Goal: Transaction & Acquisition: Purchase product/service

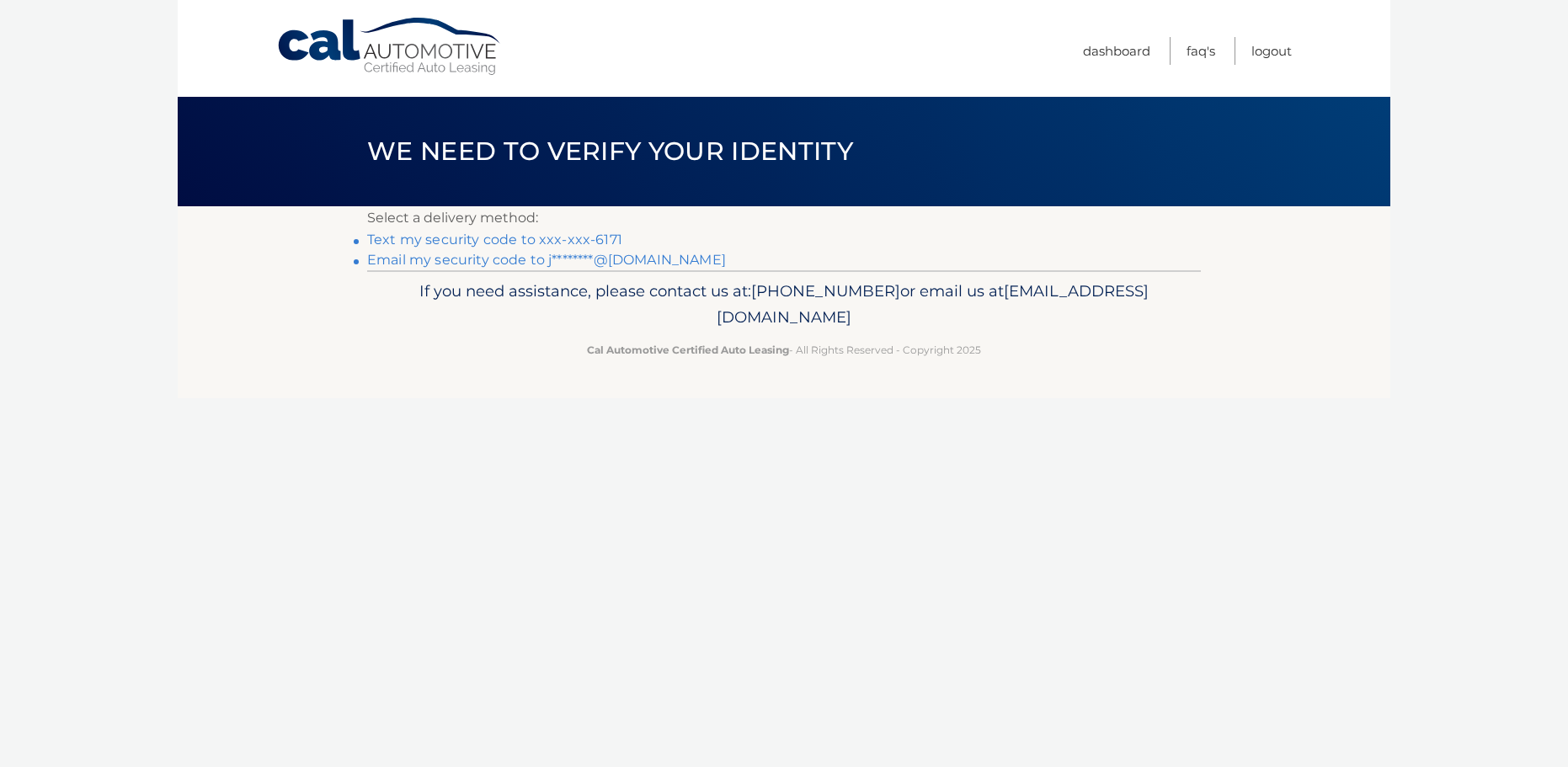
click at [478, 236] on link "Text my security code to xxx-xxx-6171" at bounding box center [494, 239] width 255 height 16
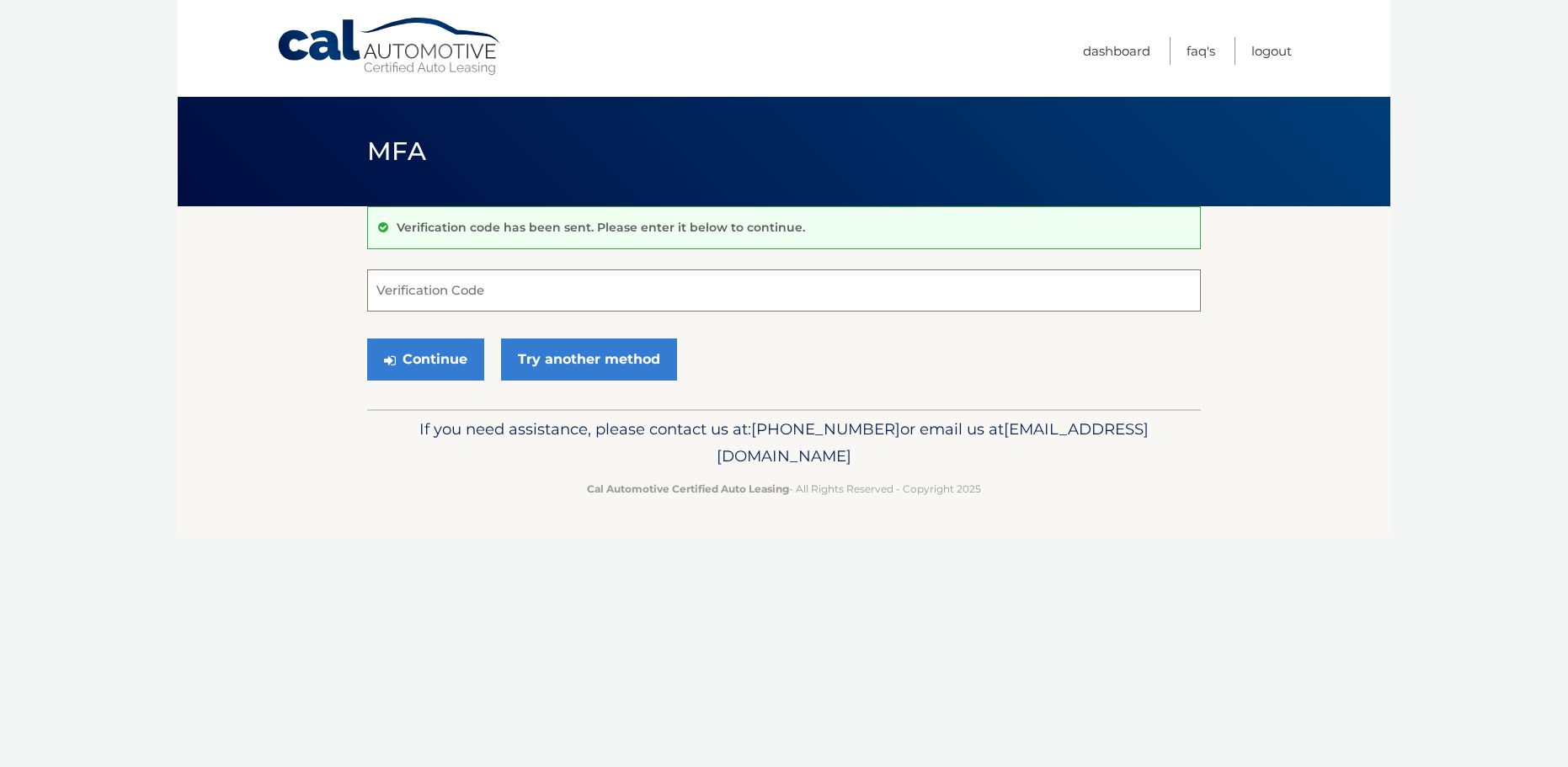
click at [501, 282] on input "Verification Code" at bounding box center [784, 291] width 834 height 42
type input "025042"
click at [444, 352] on button "Continue" at bounding box center [425, 359] width 117 height 42
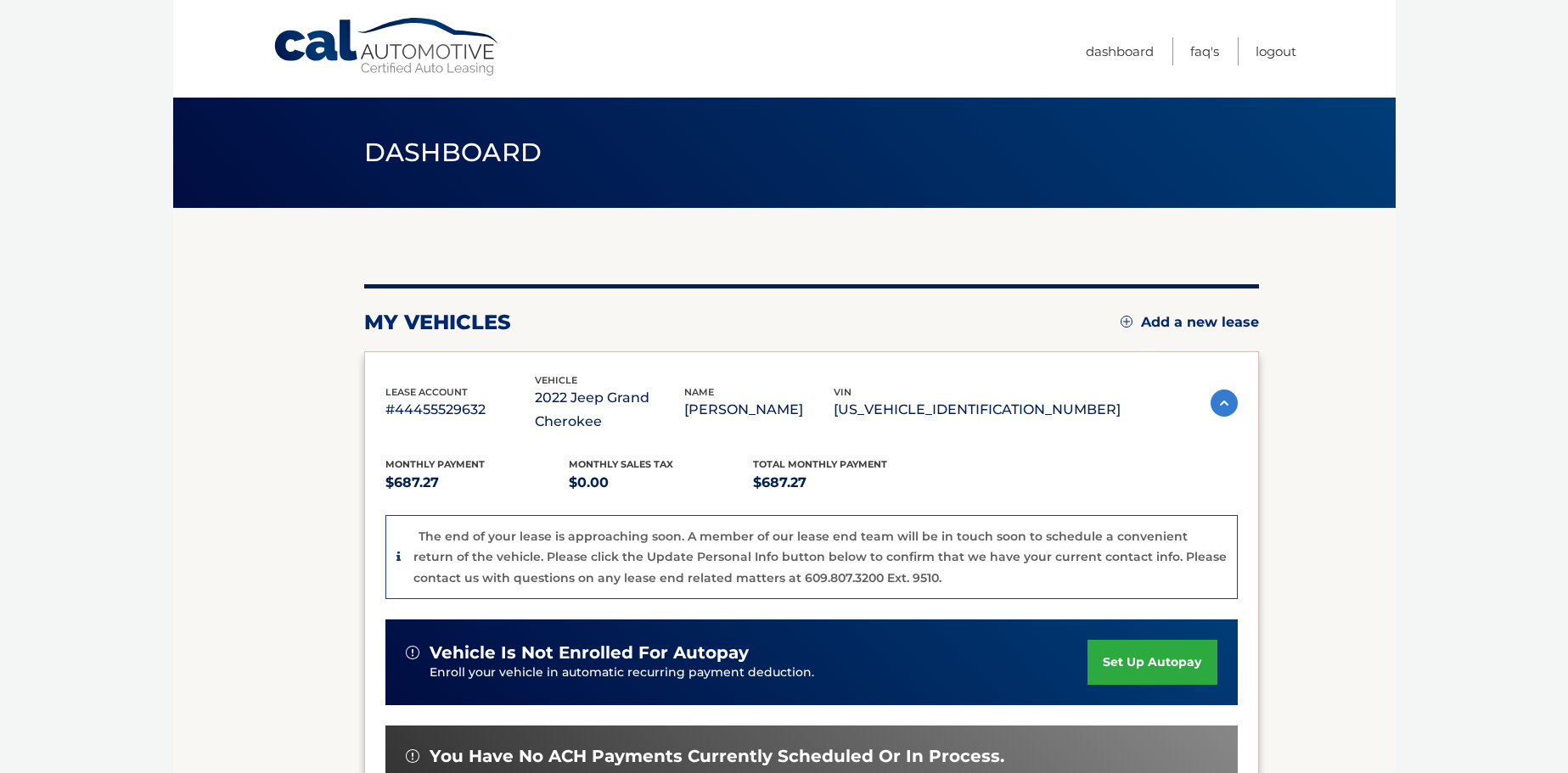
scroll to position [254, 0]
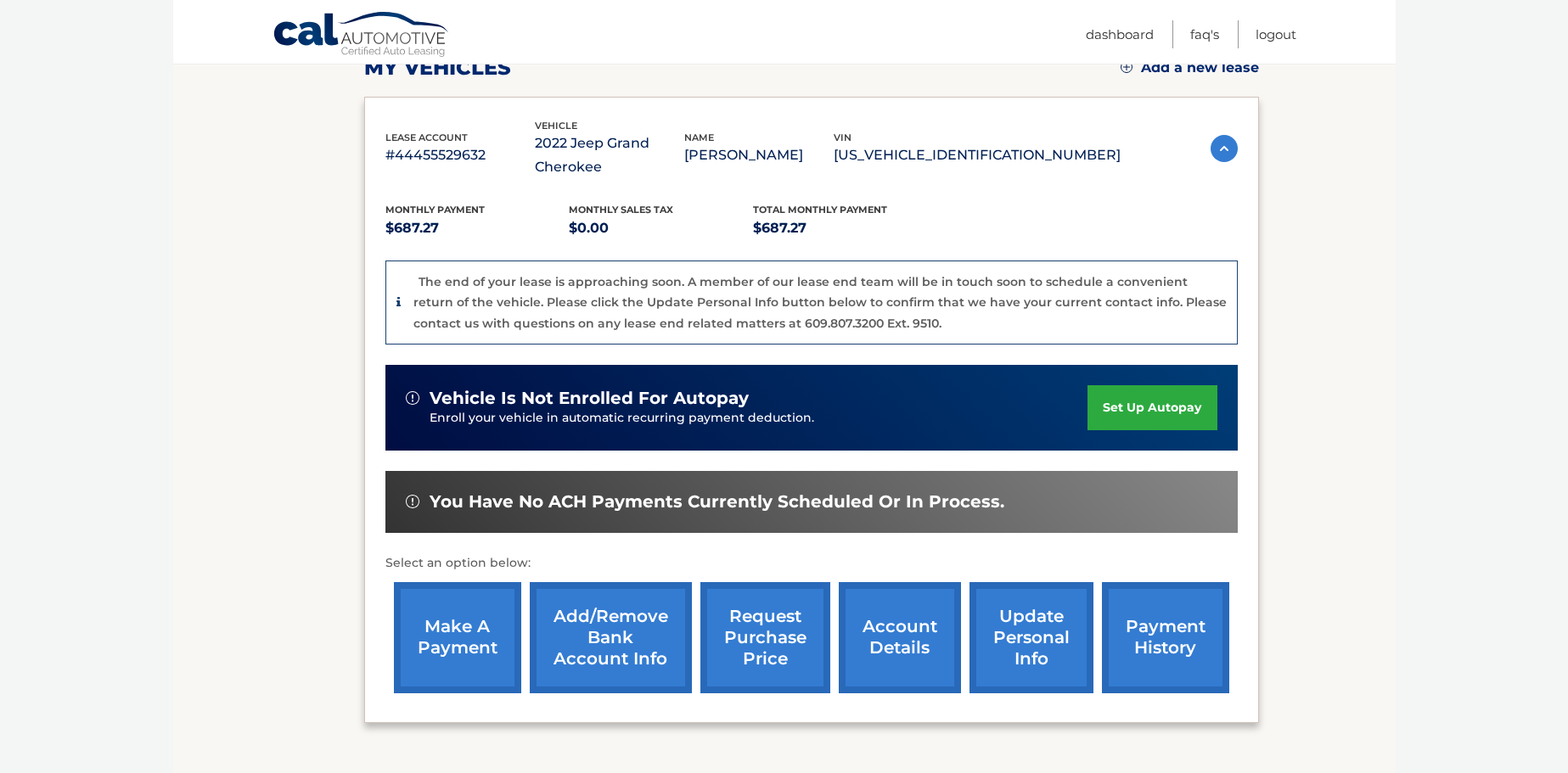
click at [479, 624] on link "make a payment" at bounding box center [457, 637] width 127 height 111
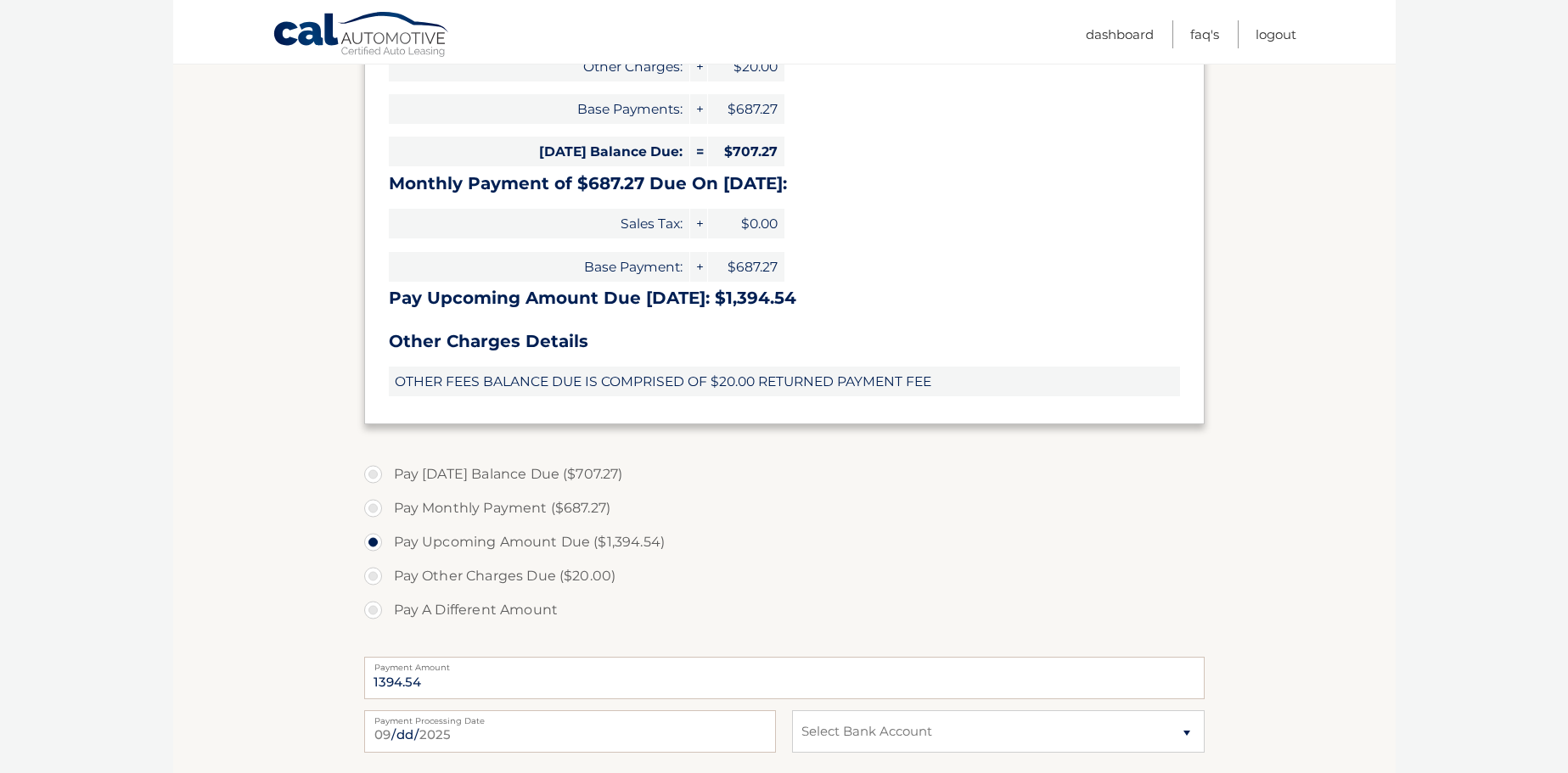
scroll to position [340, 0]
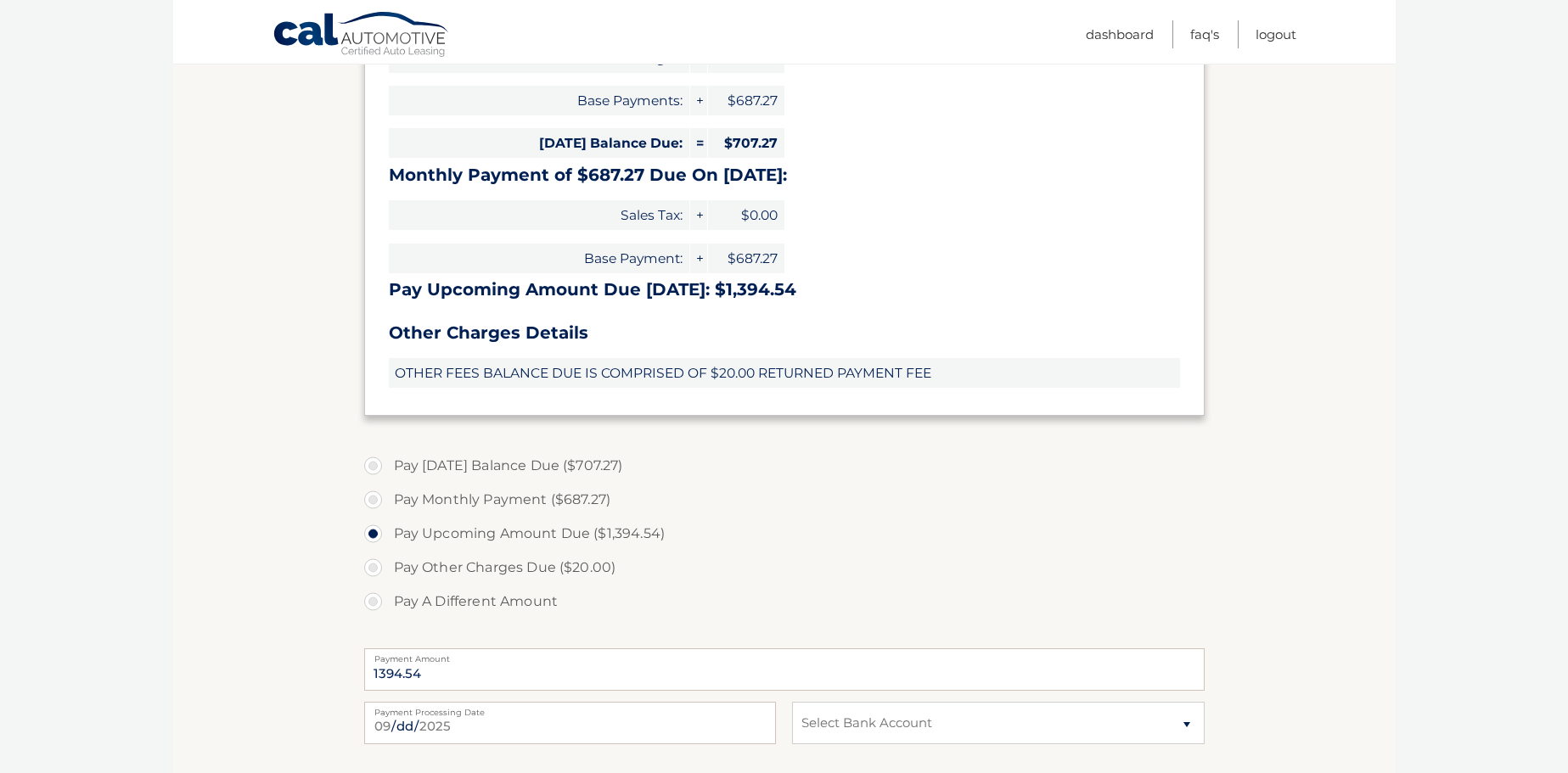
click at [375, 508] on label "Pay Monthly Payment ($687.27)" at bounding box center [784, 499] width 840 height 34
click at [375, 508] on input "Pay Monthly Payment ($687.27)" at bounding box center [379, 496] width 17 height 27
radio input "true"
type input "687.27"
click at [373, 469] on label "Pay Today's Balance Due ($707.27)" at bounding box center [784, 465] width 840 height 34
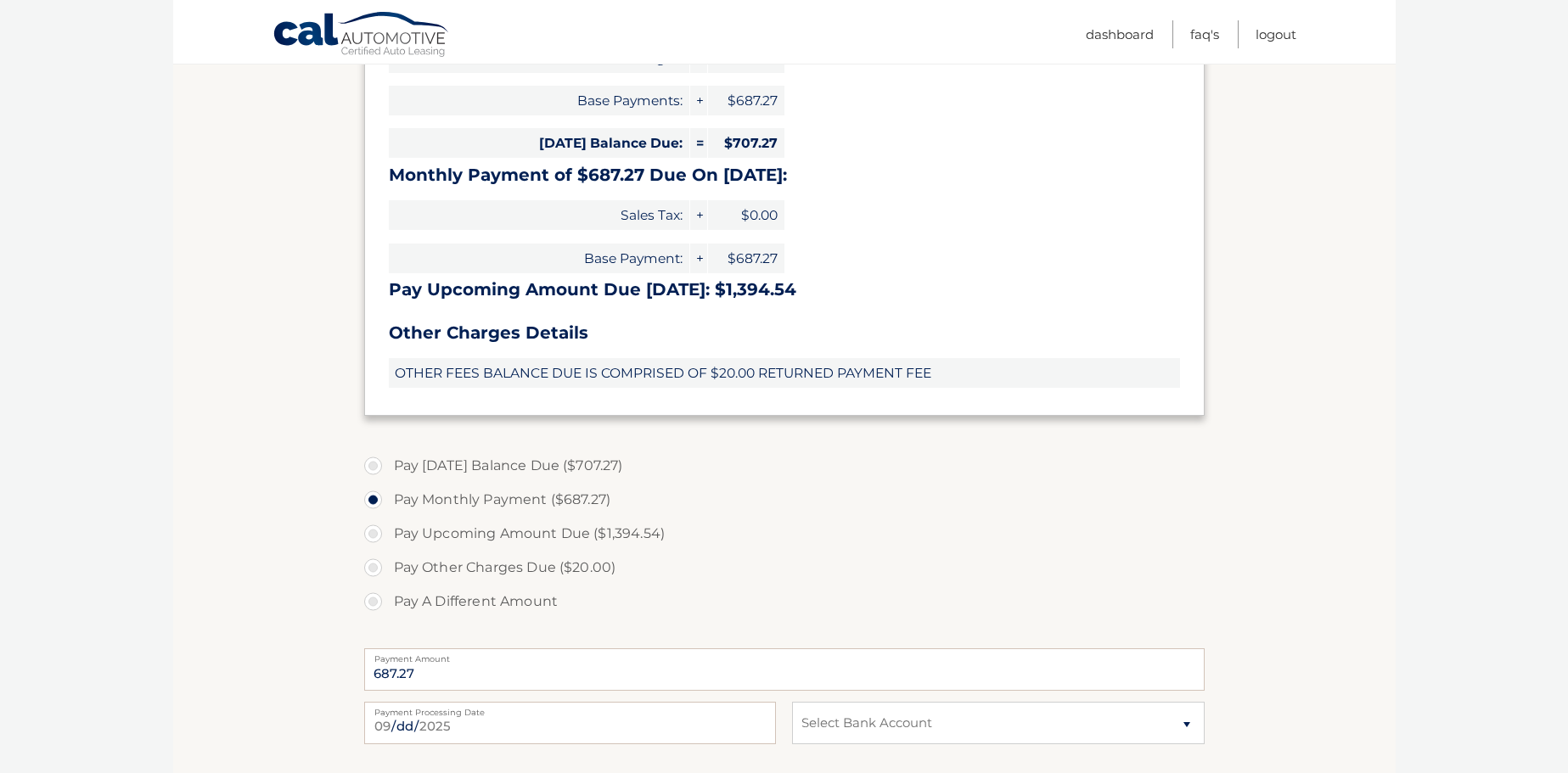
click at [373, 469] on input "Pay Today's Balance Due ($707.27)" at bounding box center [379, 462] width 17 height 27
radio input "true"
type input "707.27"
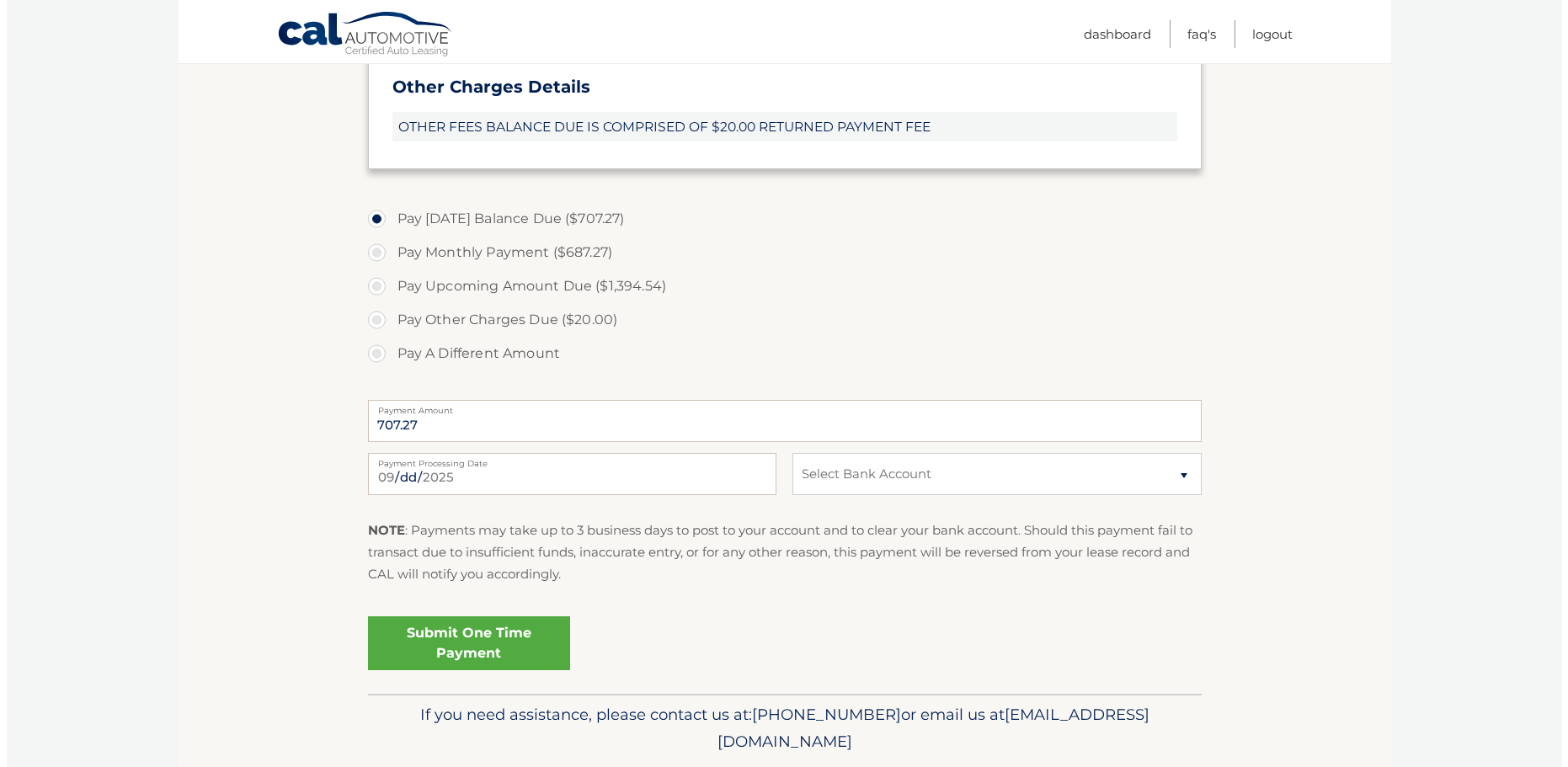
scroll to position [590, 0]
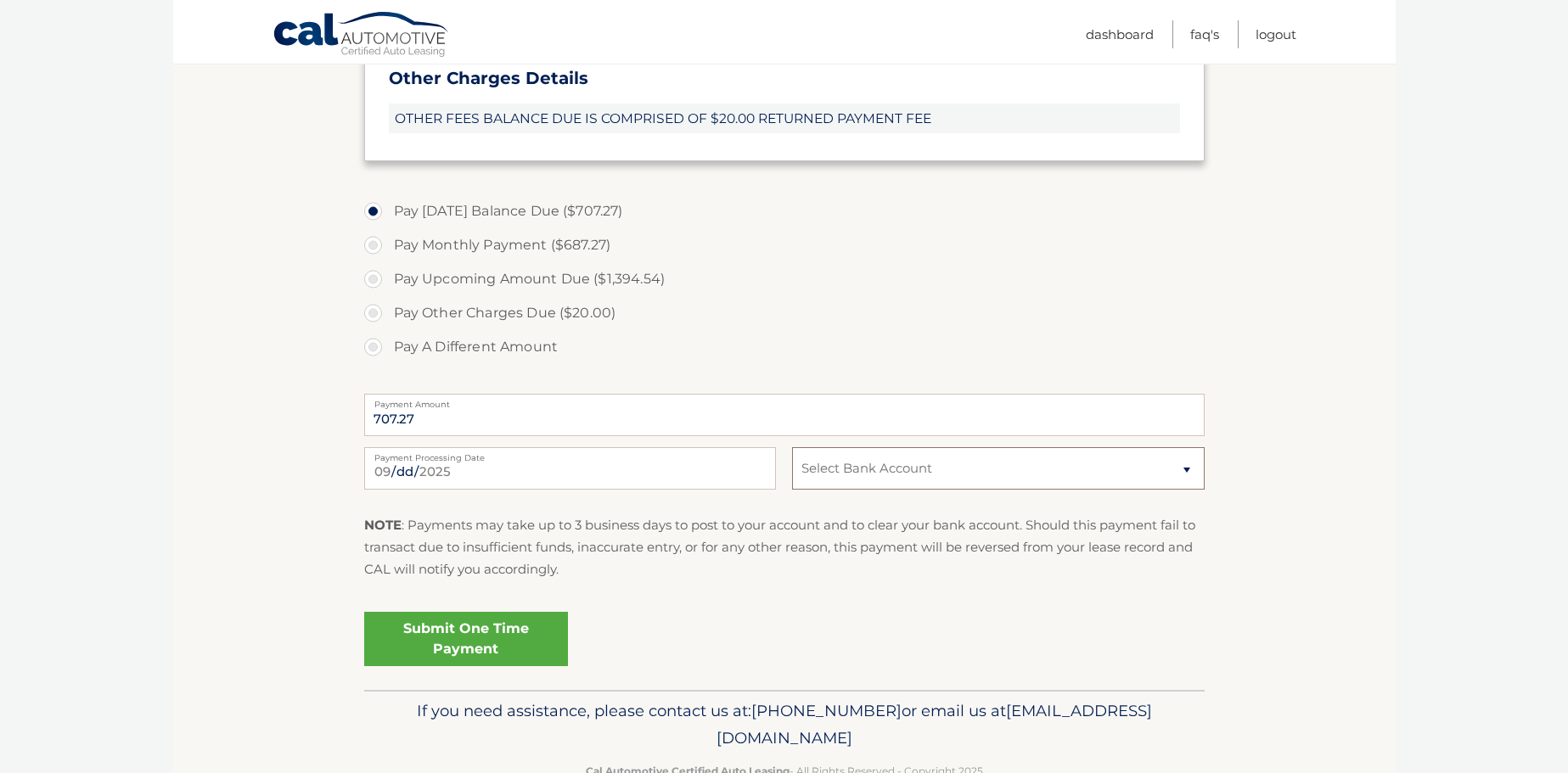
click at [847, 460] on select "Select Bank Account Checking TD BANK NA *****7242 Checking JPMORGAN CHASE BANK,…" at bounding box center [998, 469] width 412 height 43
select select "NjNhNTNhZDUtYjI3NS00ODRkLWExNzEtYzA5NjY4YzhlNTNk"
click at [792, 448] on select "Select Bank Account Checking TD BANK NA *****7242 Checking JPMORGAN CHASE BANK,…" at bounding box center [998, 469] width 412 height 43
click at [407, 627] on link "Submit One Time Payment" at bounding box center [466, 639] width 204 height 54
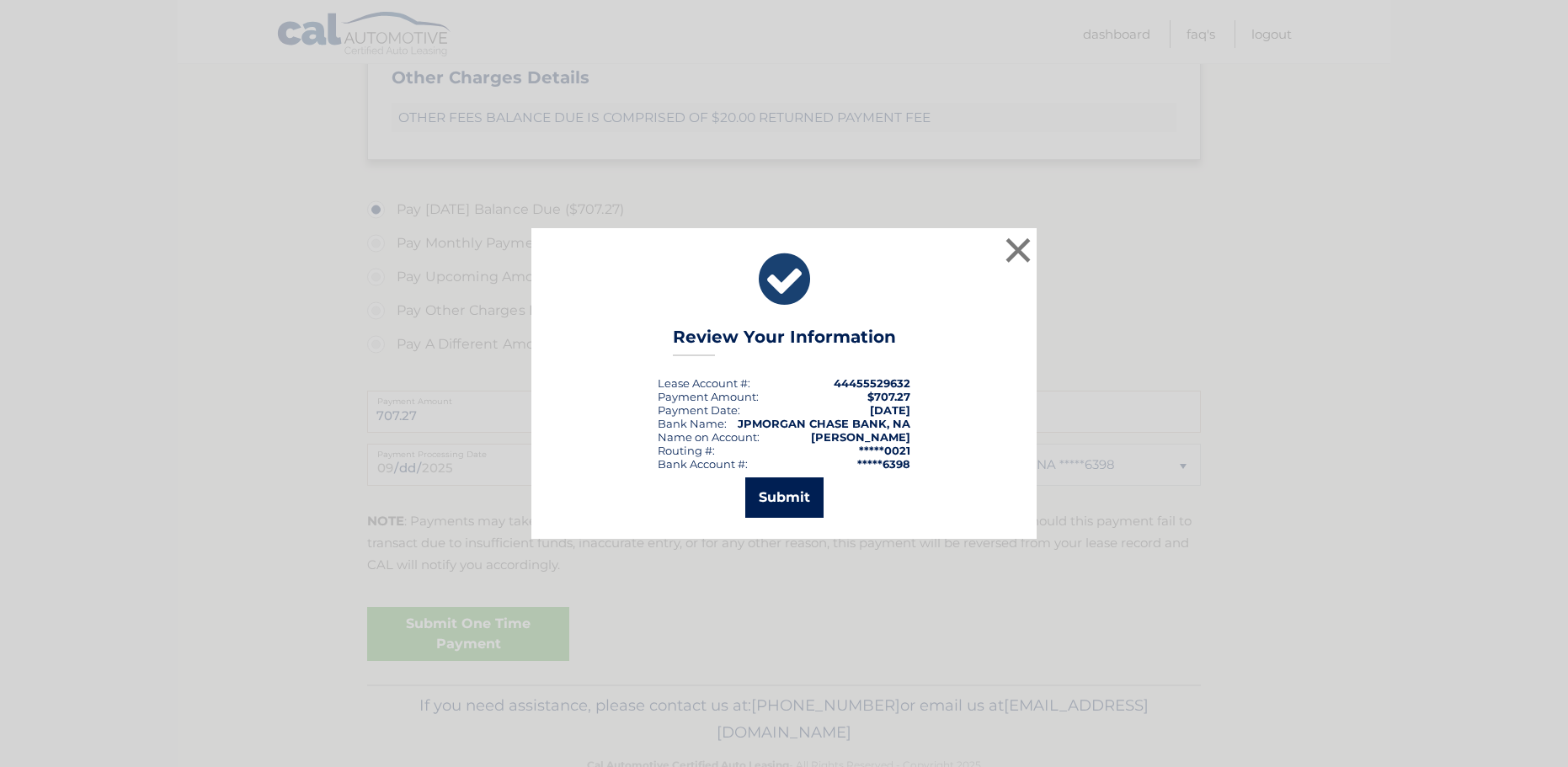
click at [798, 495] on button "Submit" at bounding box center [784, 497] width 78 height 40
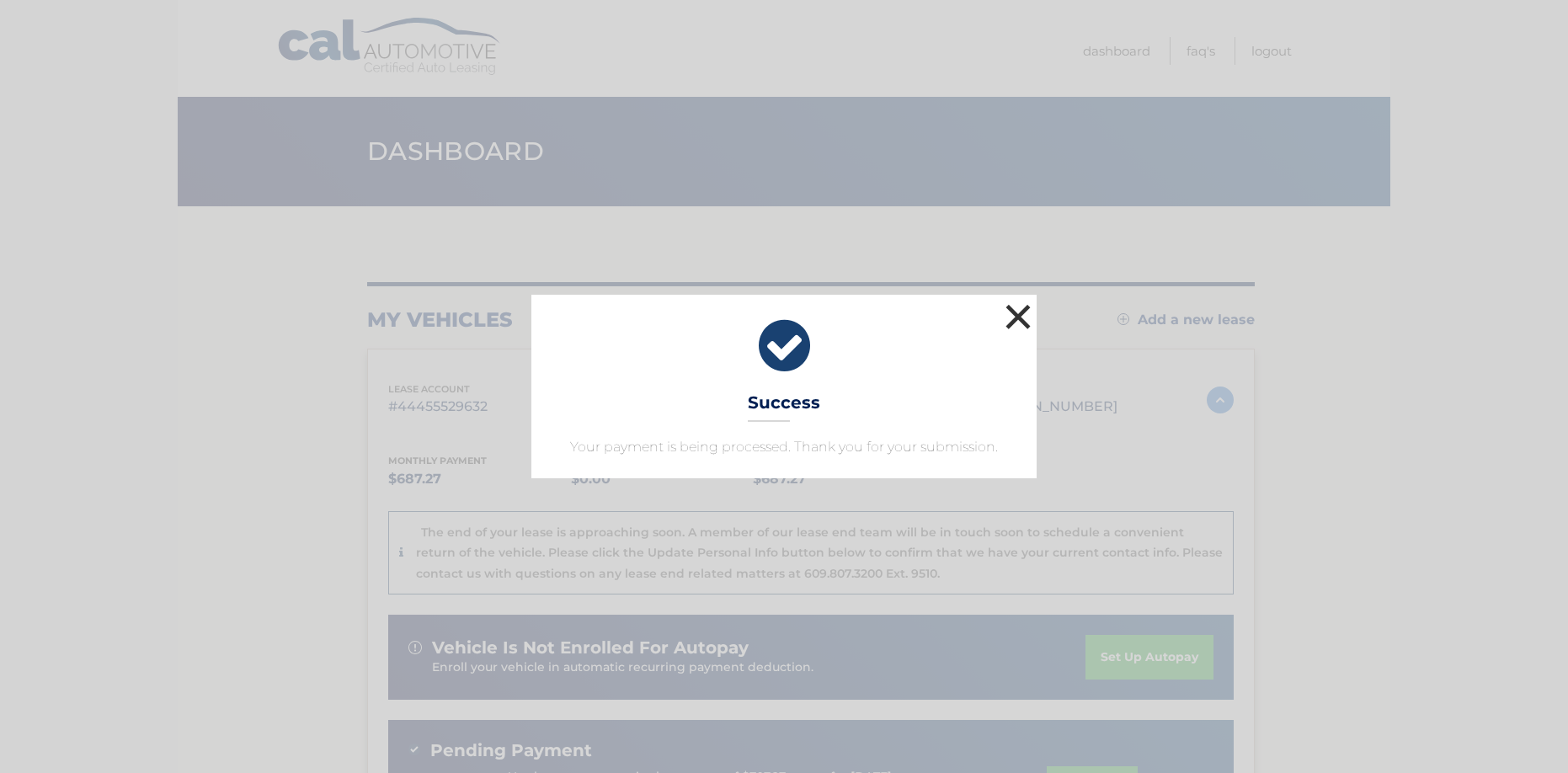
click at [1013, 322] on button "×" at bounding box center [1018, 316] width 34 height 34
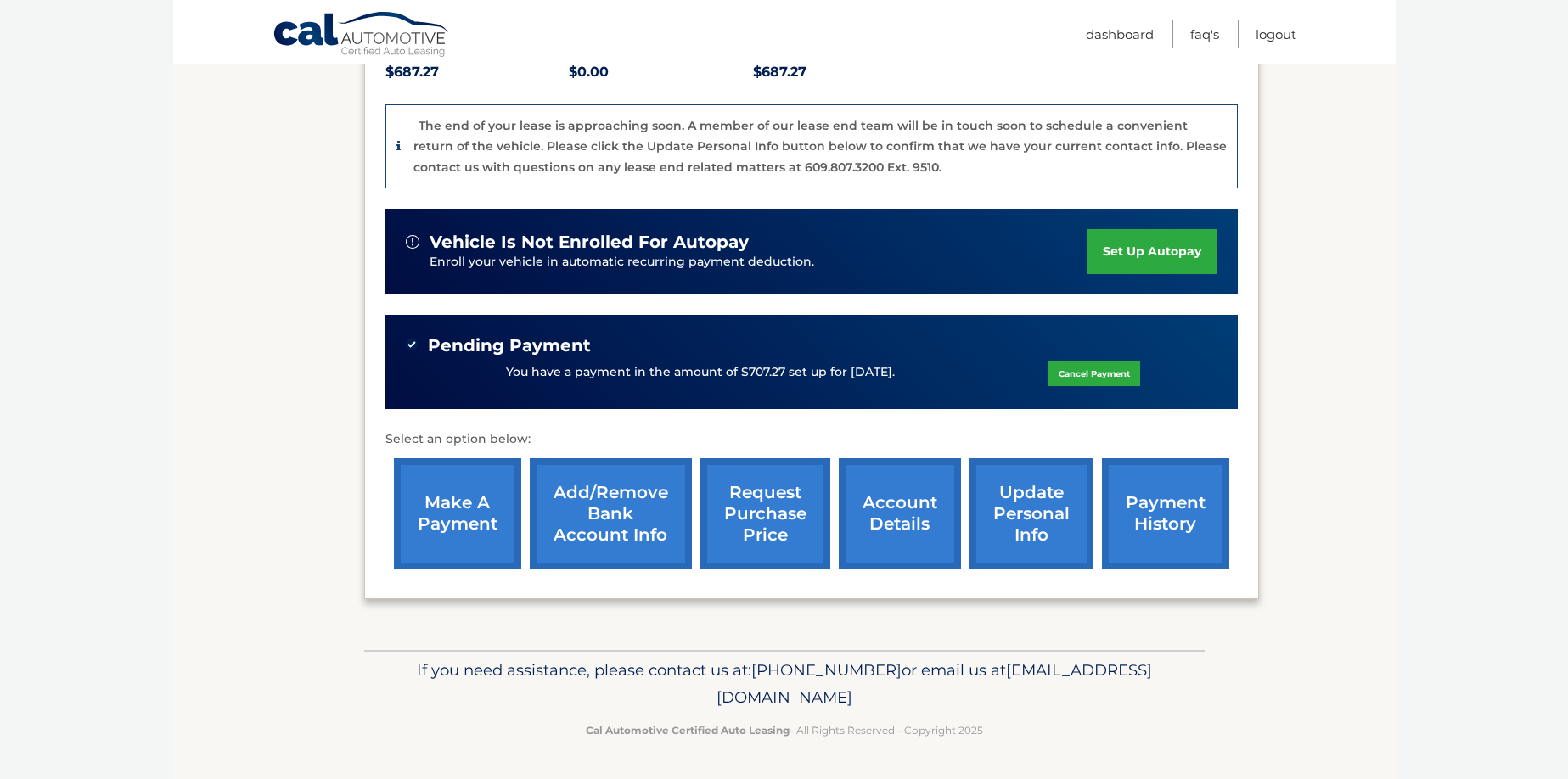
scroll to position [326, 0]
